Goal: Information Seeking & Learning: Learn about a topic

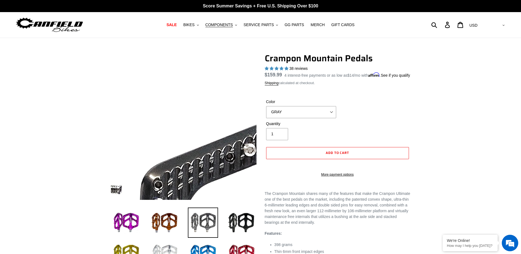
select select "highest-rating"
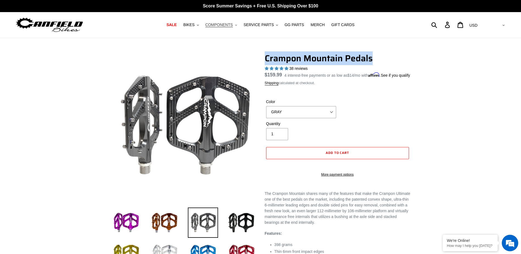
click at [227, 28] on button "COMPONENTS .cls-1{fill:#231f20}" at bounding box center [221, 24] width 37 height 7
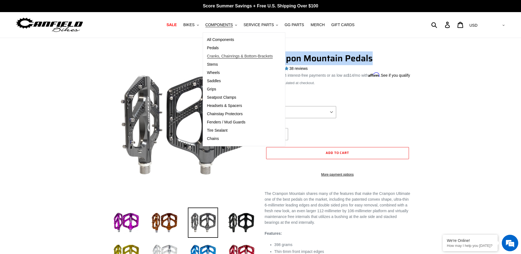
click at [236, 56] on span "Cranks, Chainrings & Bottom-Brackets" at bounding box center [240, 56] width 66 height 5
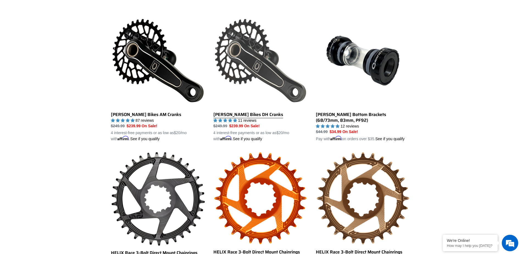
scroll to position [137, 0]
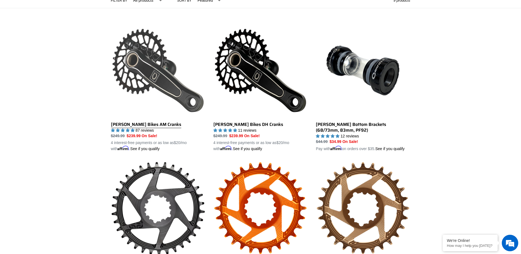
click at [151, 82] on link "Canfield Bikes AM Cranks" at bounding box center [158, 87] width 94 height 128
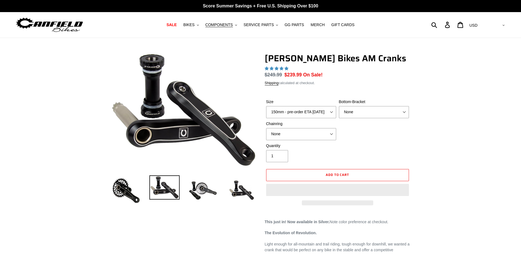
select select "highest-rating"
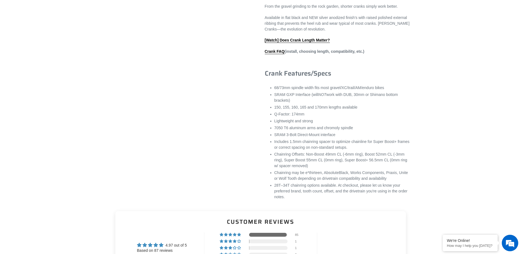
scroll to position [329, 0]
click at [272, 53] on link "Crank FAQ" at bounding box center [275, 50] width 20 height 5
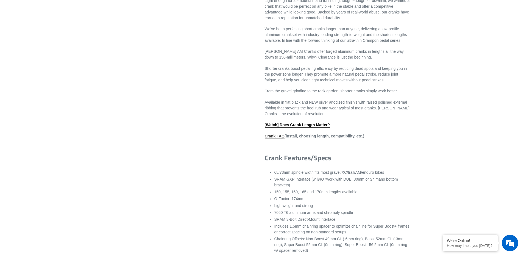
scroll to position [247, 0]
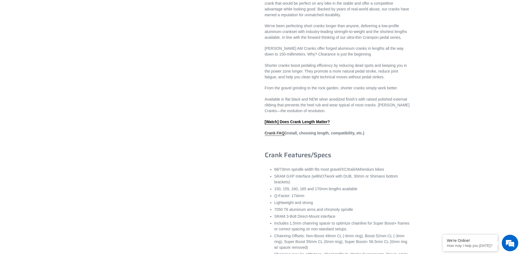
click at [273, 136] on link "Crank FAQ" at bounding box center [275, 133] width 20 height 5
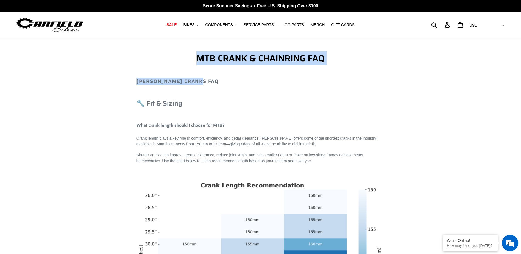
drag, startPoint x: 192, startPoint y: 63, endPoint x: 341, endPoint y: 63, distance: 148.5
click at [341, 63] on h1 "MTB CRANK & CHAINRING FAQ" at bounding box center [260, 58] width 248 height 10
copy h1 "MTB CRANK & CHAINRING FAQ"
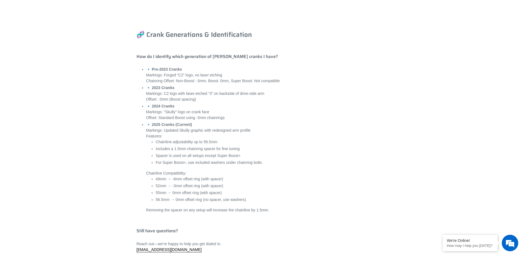
scroll to position [2058, 0]
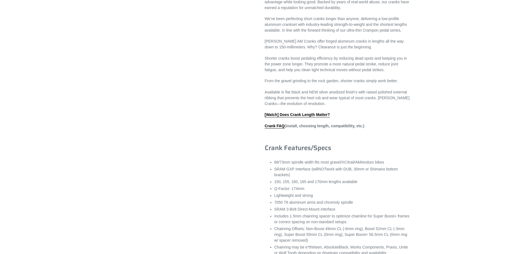
select select "highest-rating"
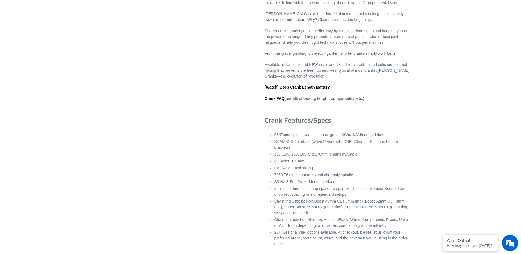
scroll to position [247, 0]
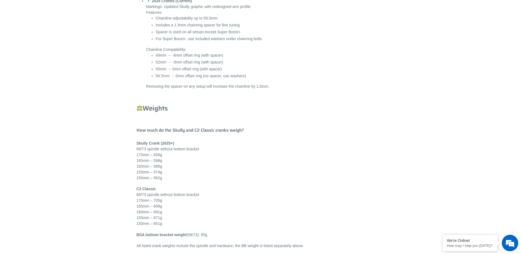
scroll to position [2278, 0]
